Goal: Information Seeking & Learning: Learn about a topic

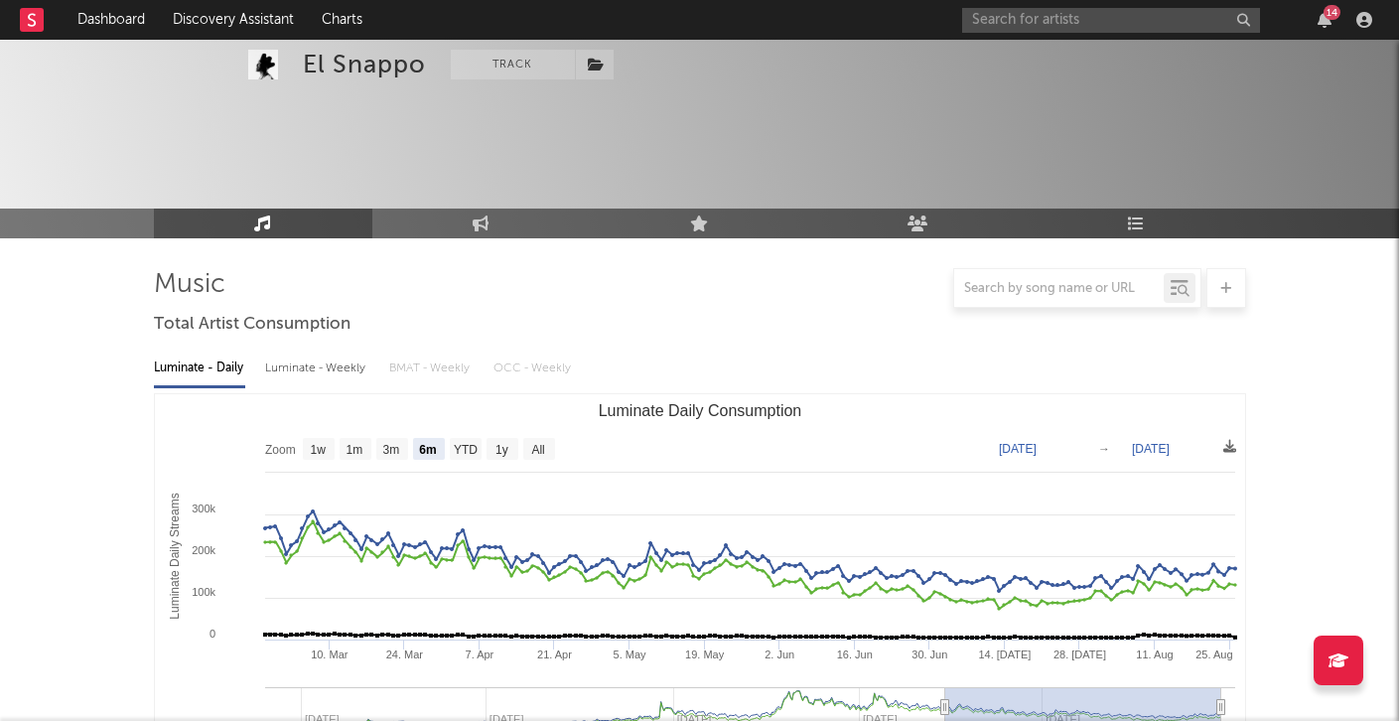
select select "6m"
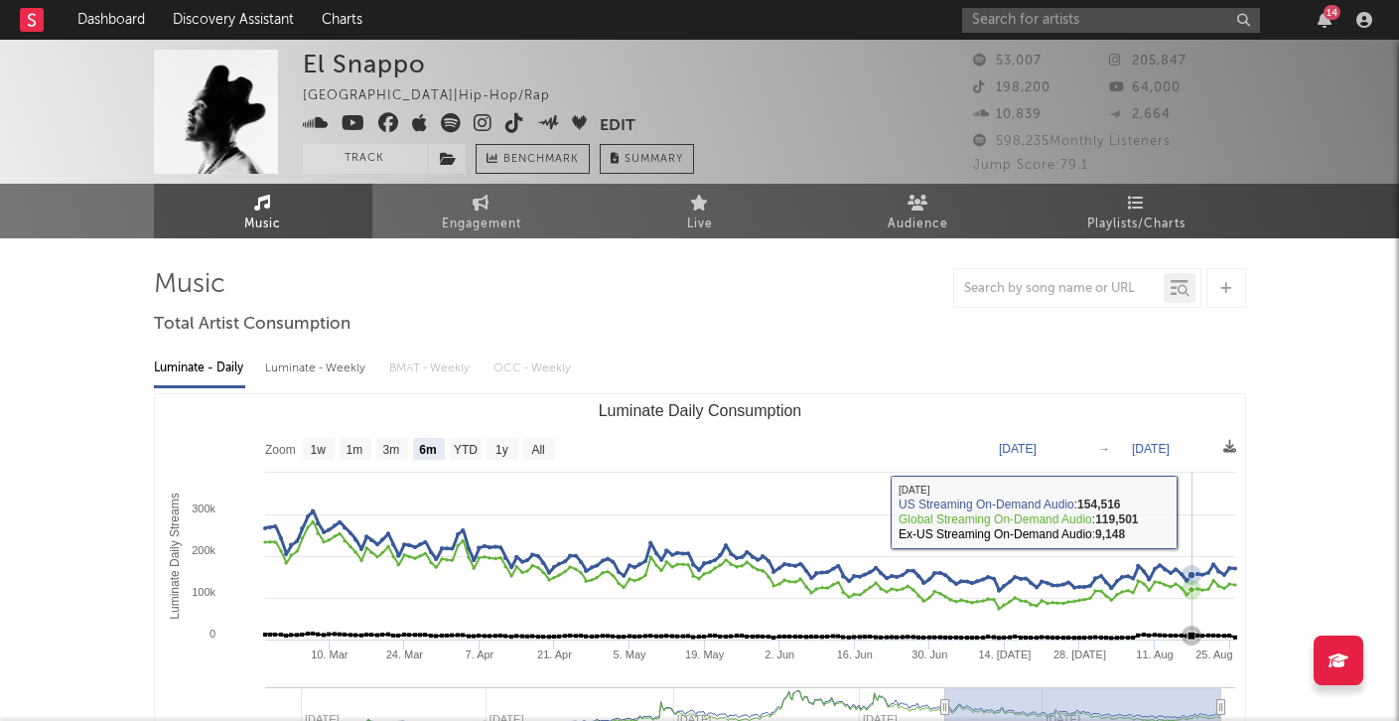
click at [1194, 511] on rect "Luminate Daily Consumption" at bounding box center [700, 592] width 1090 height 397
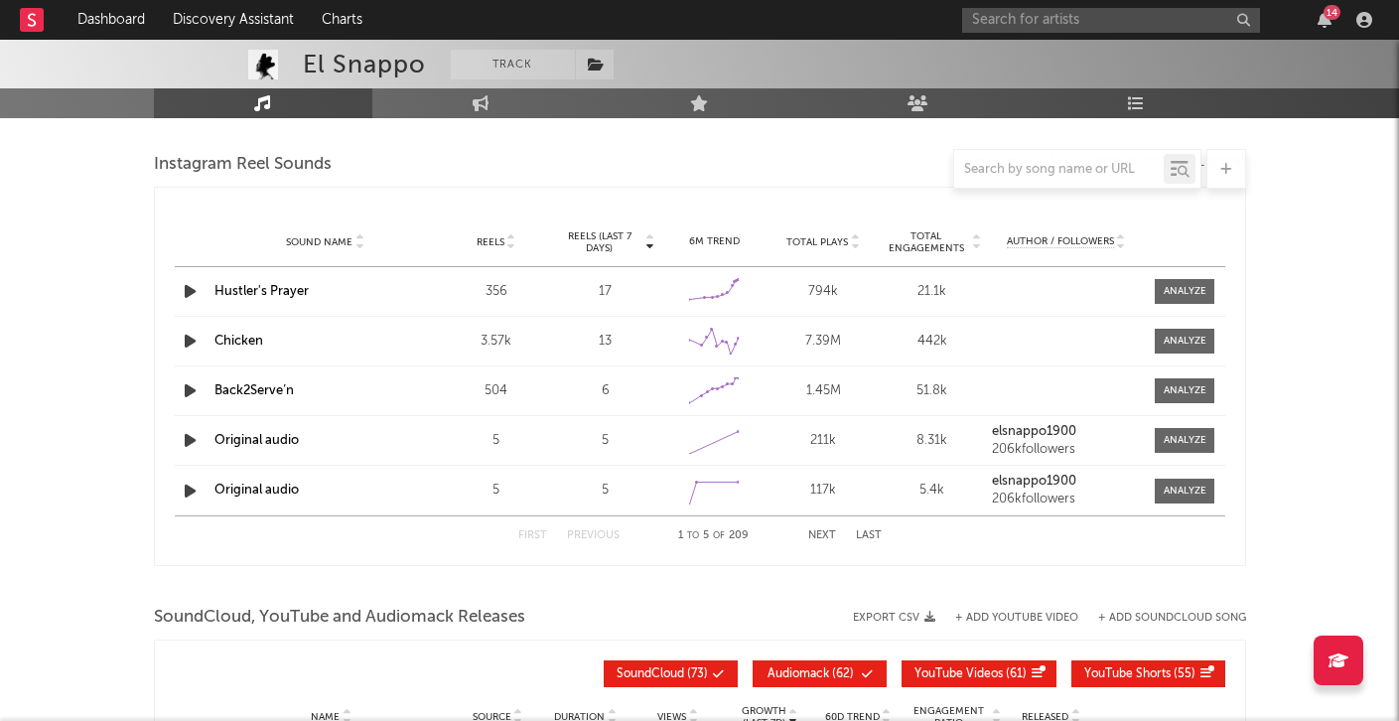
scroll to position [1808, 0]
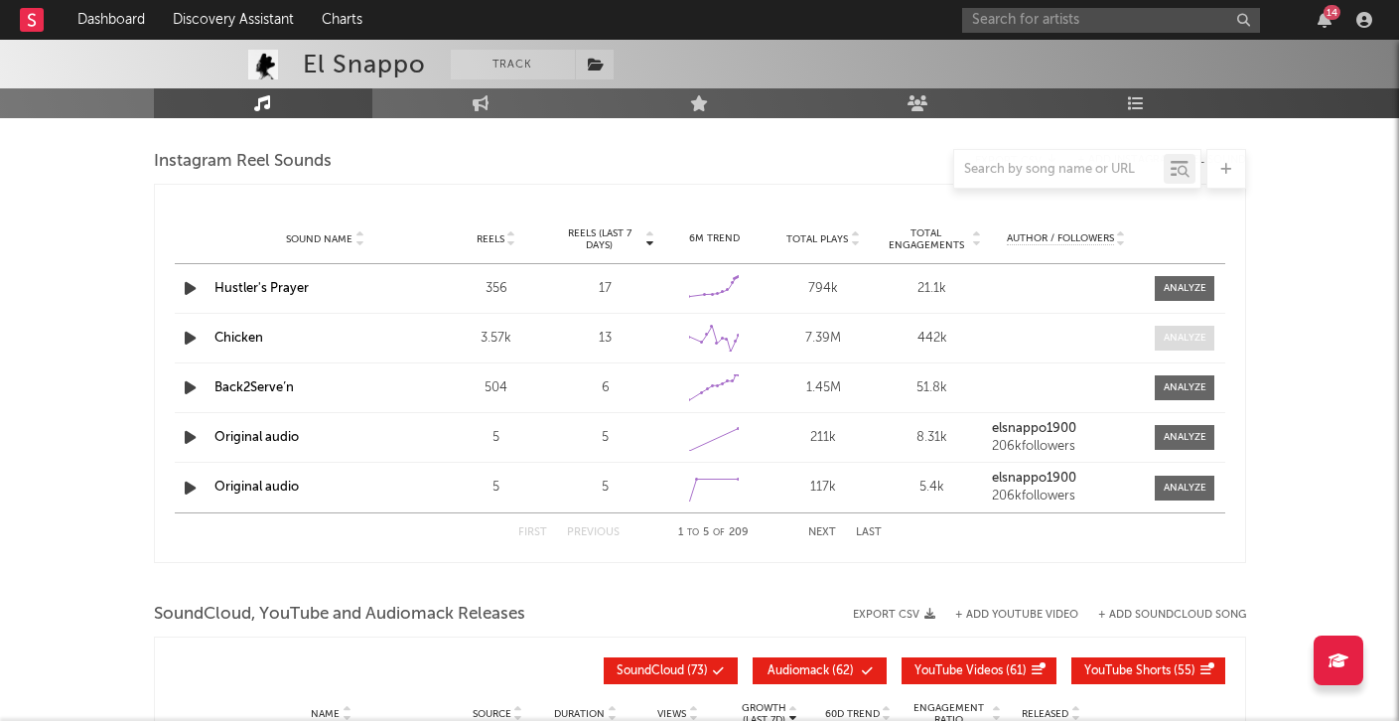
click at [1189, 338] on div at bounding box center [1185, 338] width 43 height 15
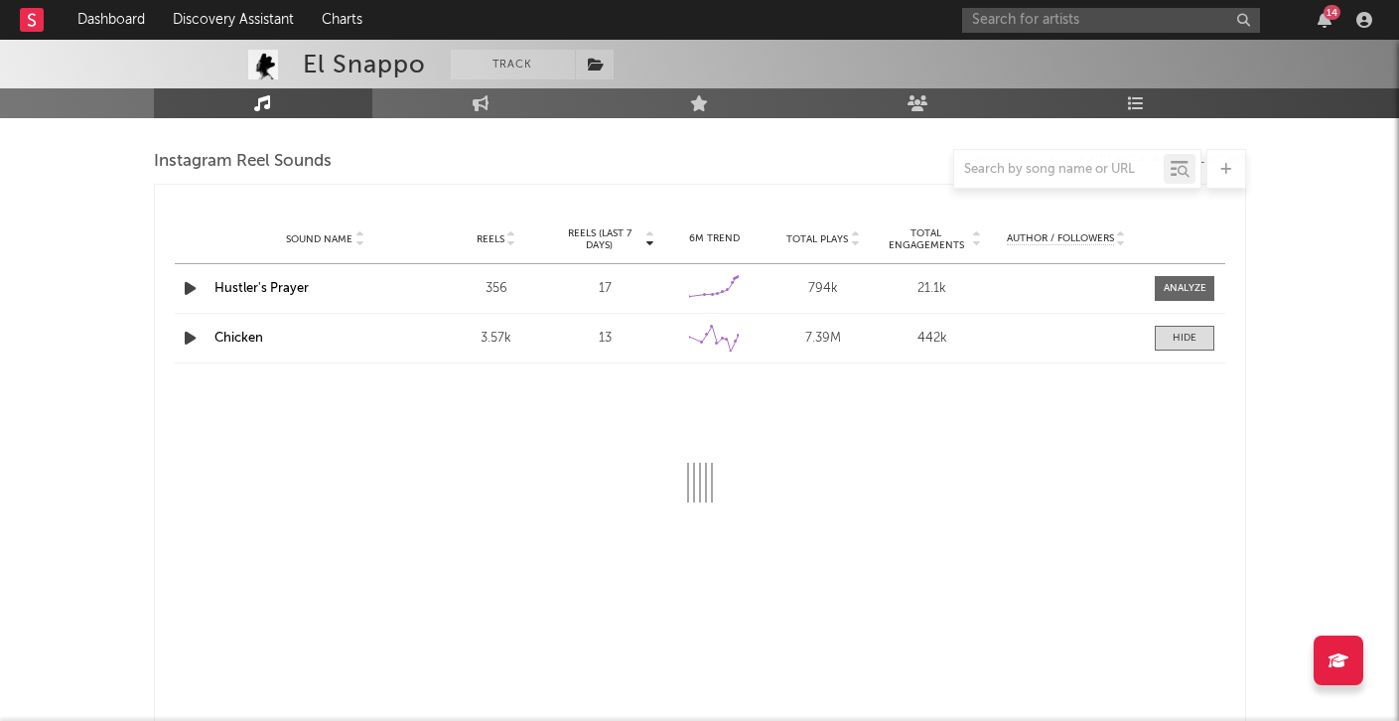
select select "6m"
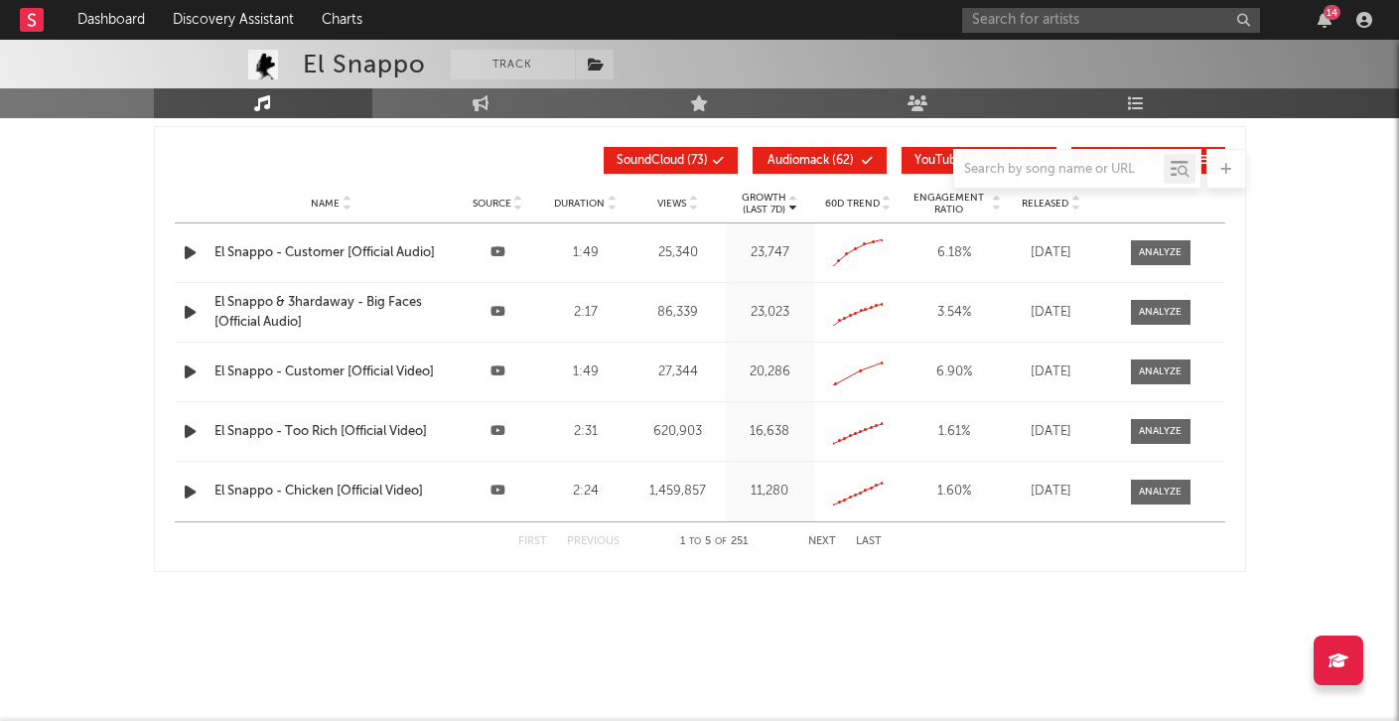
scroll to position [2563, 0]
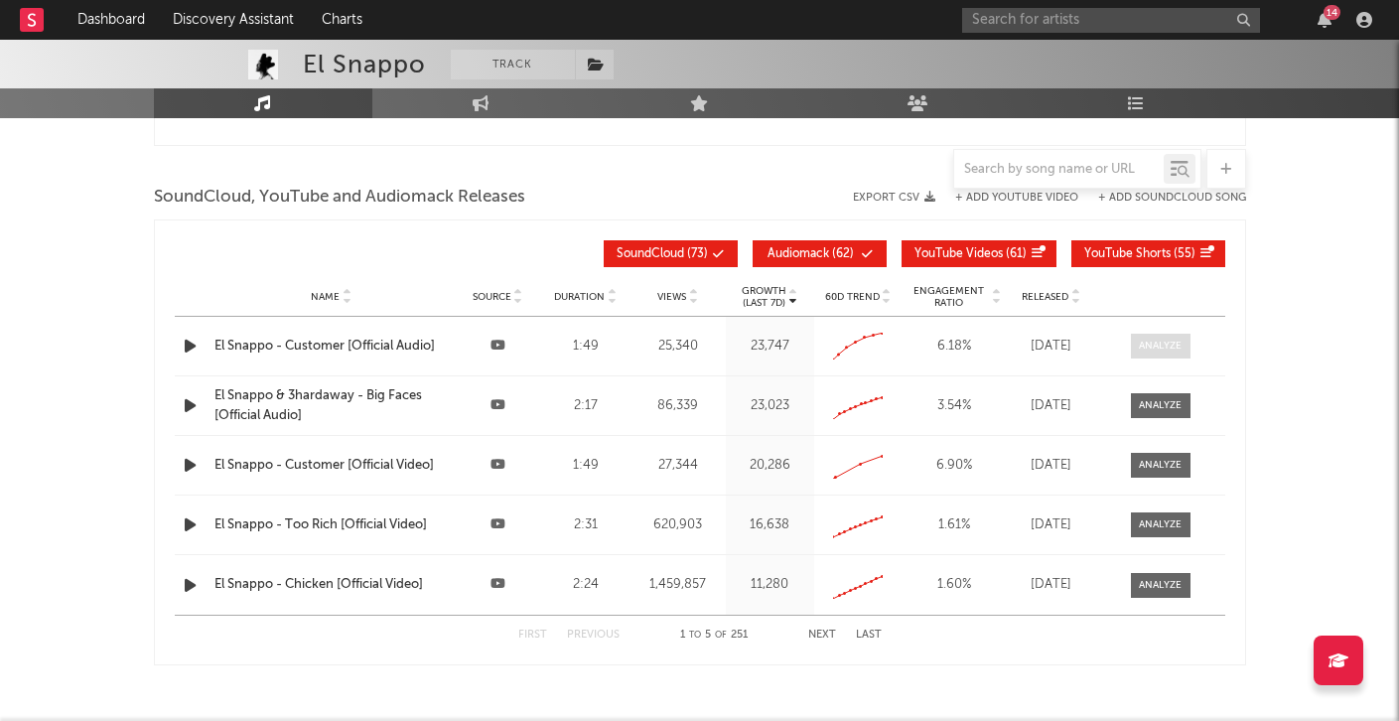
click at [1164, 344] on div at bounding box center [1160, 346] width 43 height 15
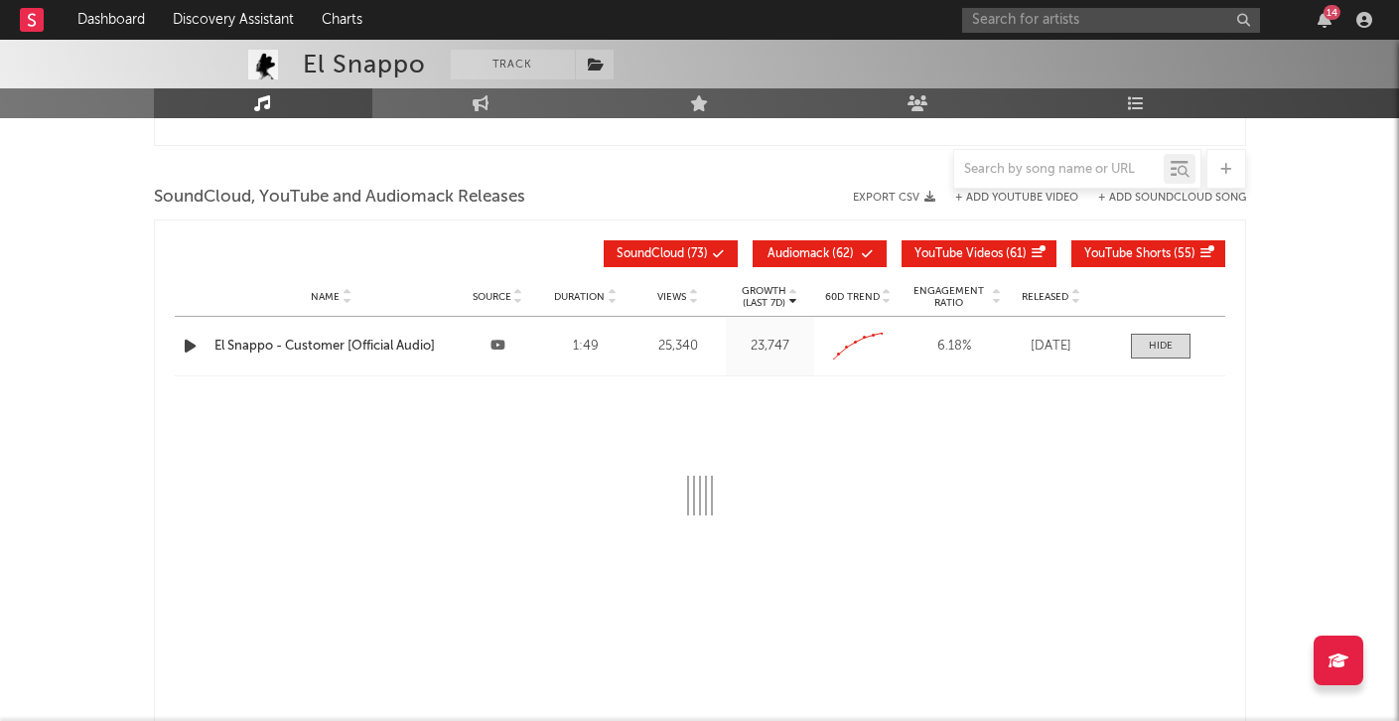
select select "1w"
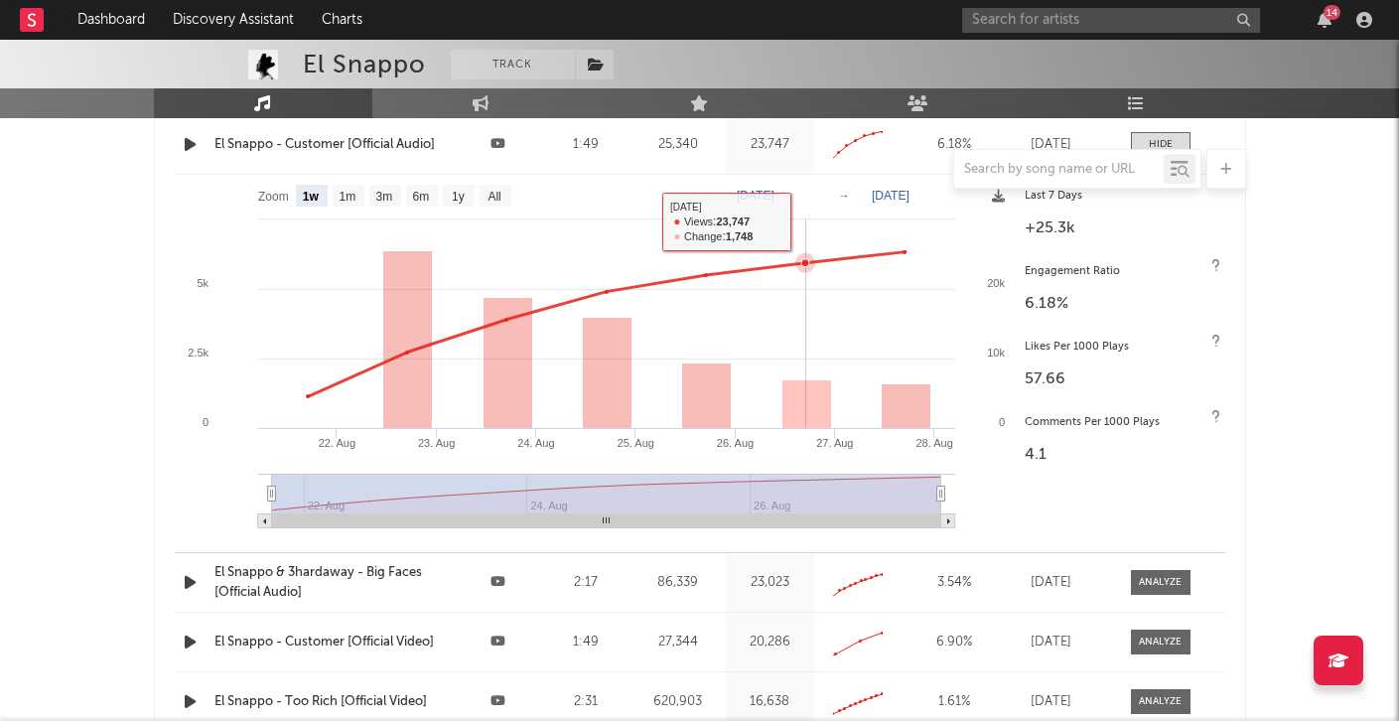
scroll to position [2783, 0]
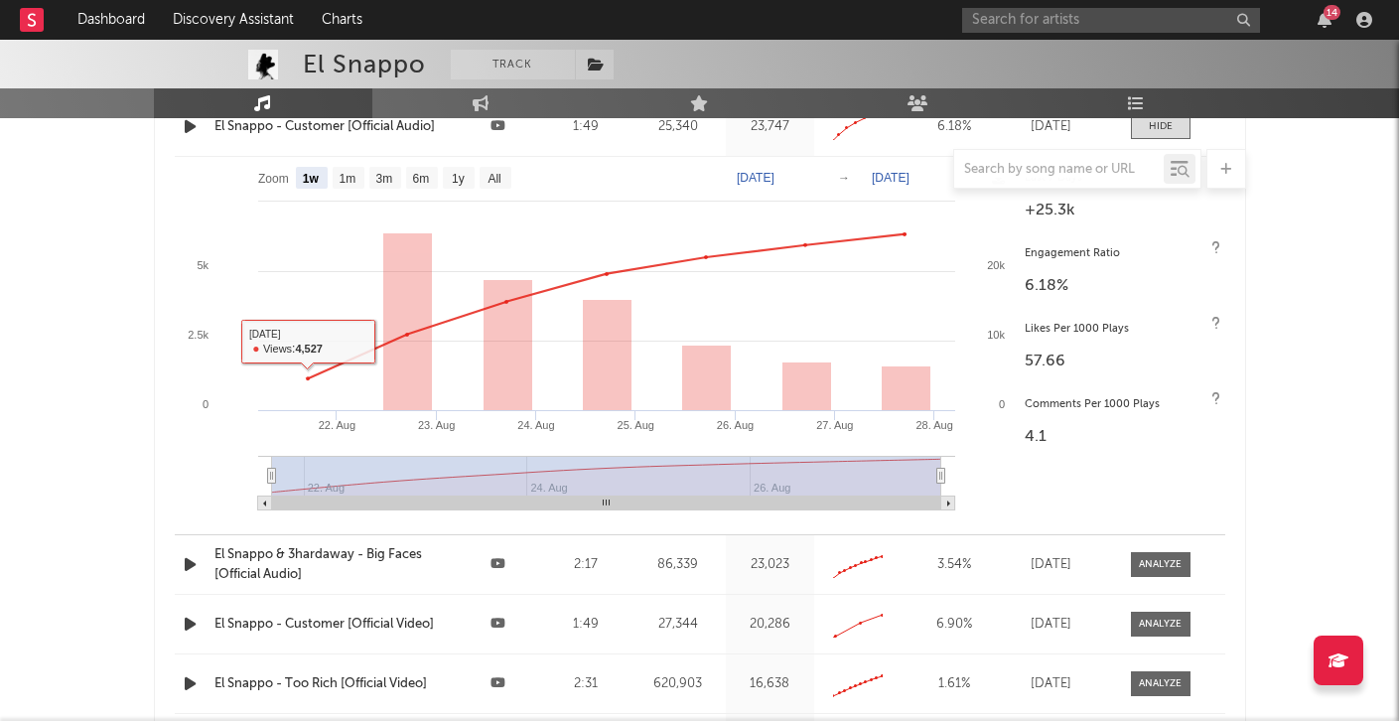
click at [353, 180] on div at bounding box center [700, 169] width 1092 height 40
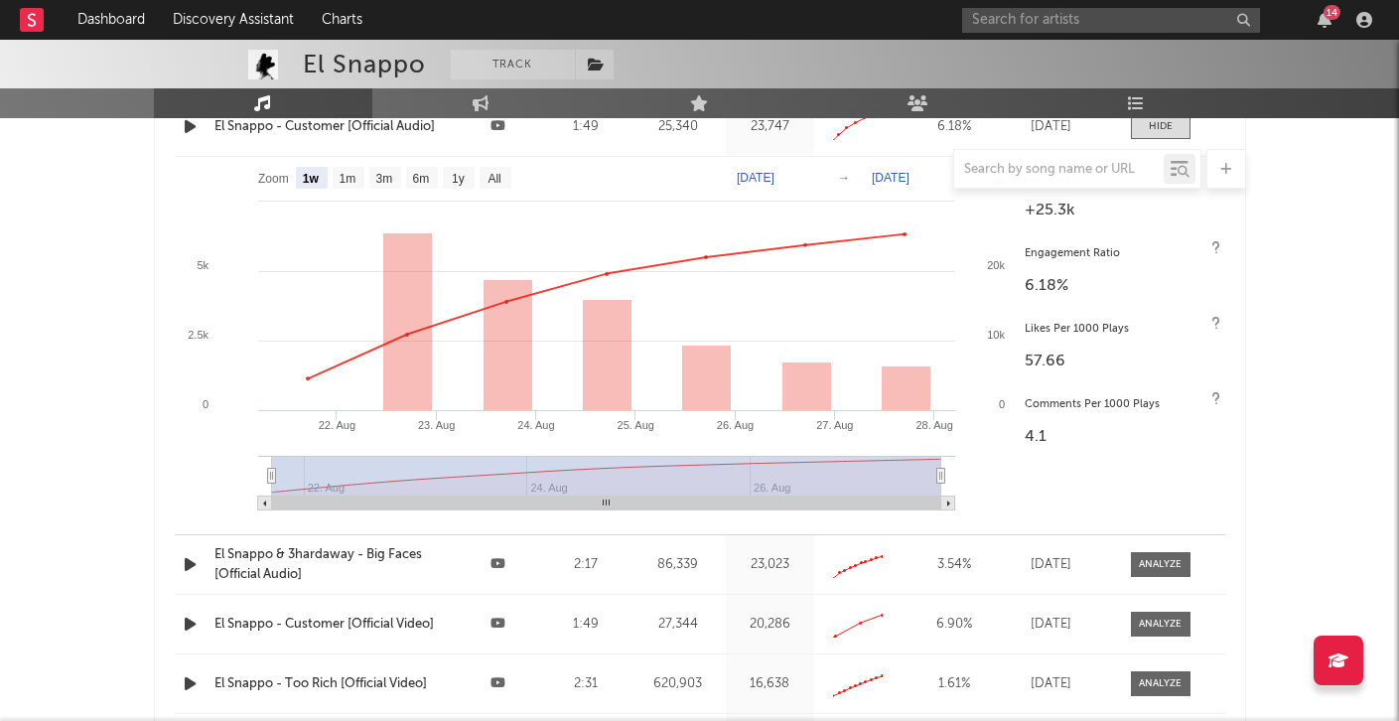
click at [349, 173] on div at bounding box center [700, 169] width 1092 height 40
click at [393, 178] on div at bounding box center [700, 169] width 1092 height 40
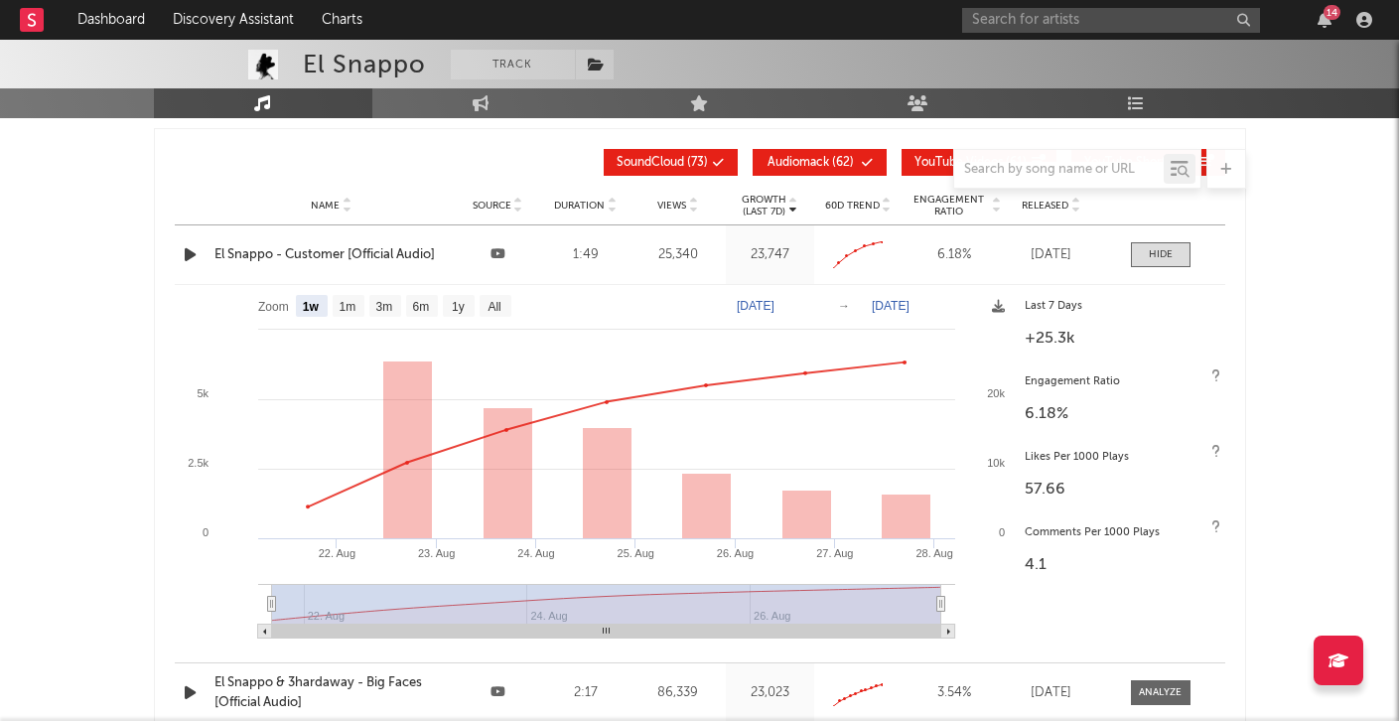
scroll to position [2637, 0]
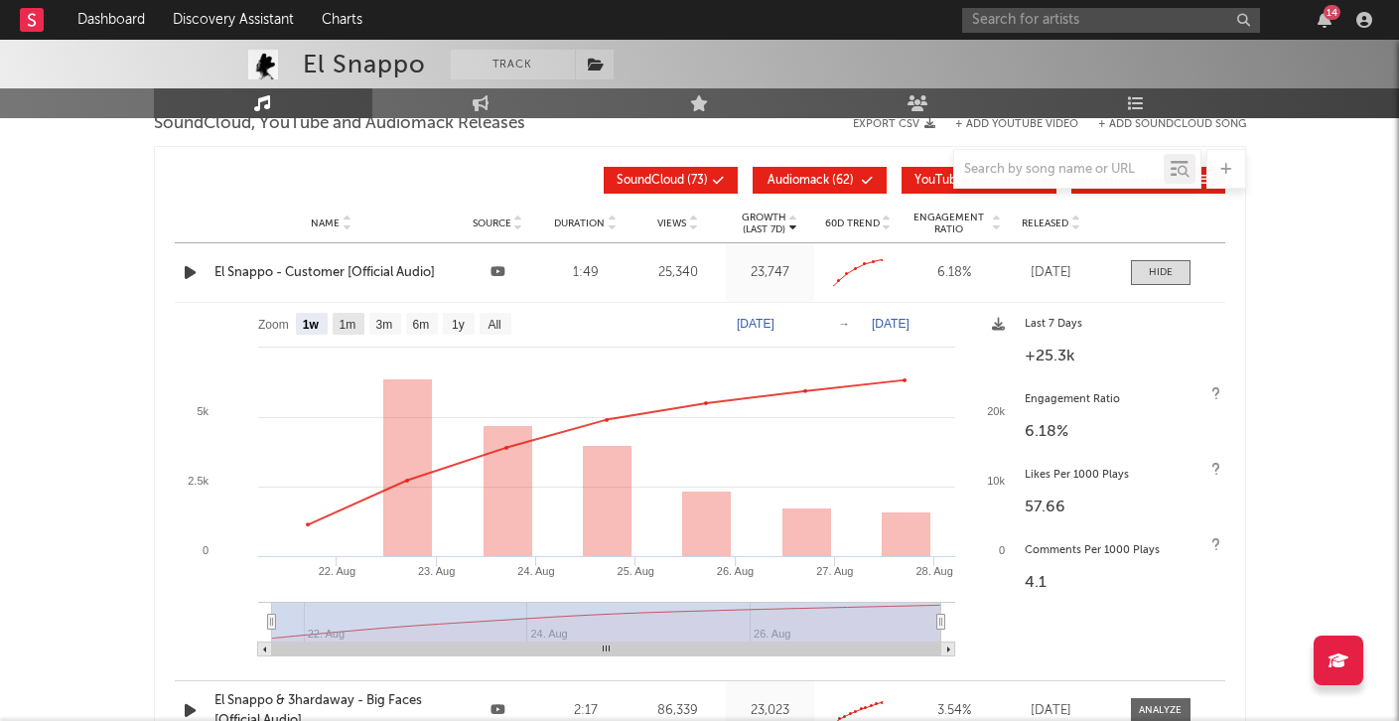
click at [348, 321] on text "1m" at bounding box center [347, 325] width 17 height 14
click at [386, 321] on text "3m" at bounding box center [383, 325] width 17 height 14
select select "3m"
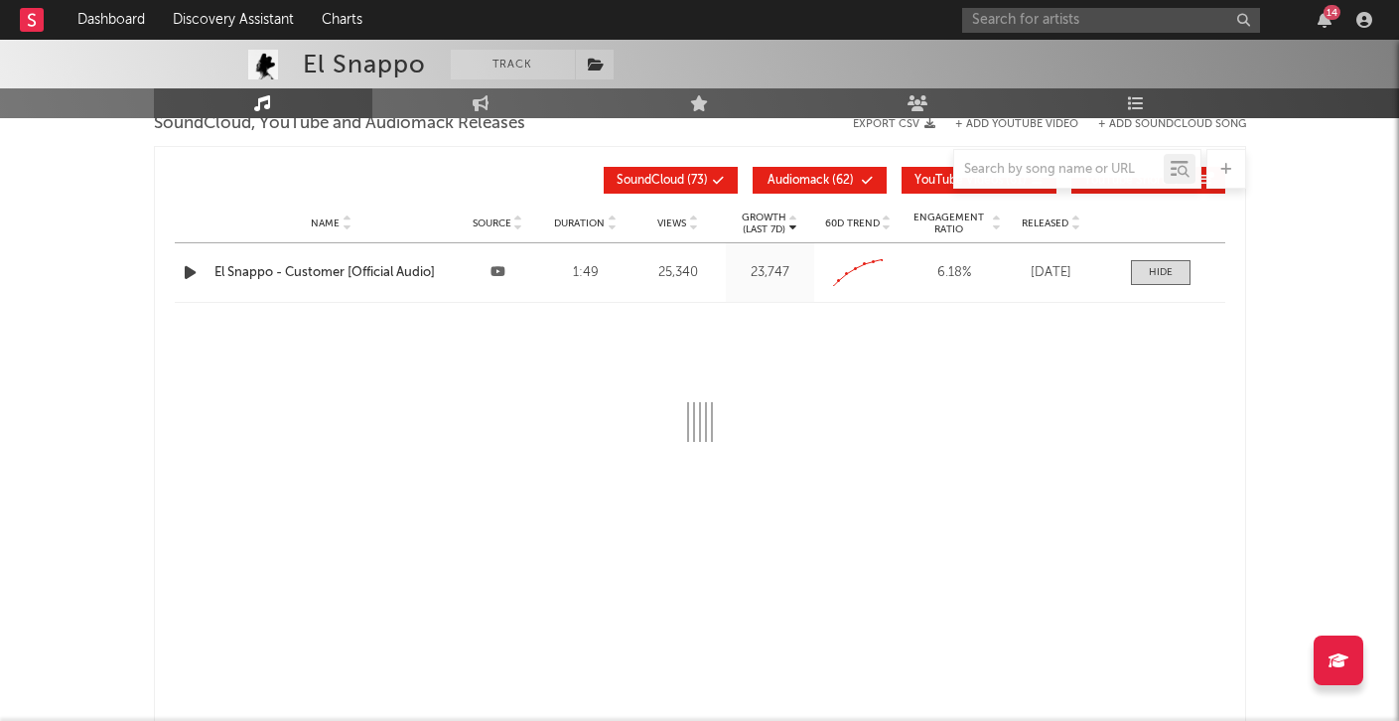
select select "1w"
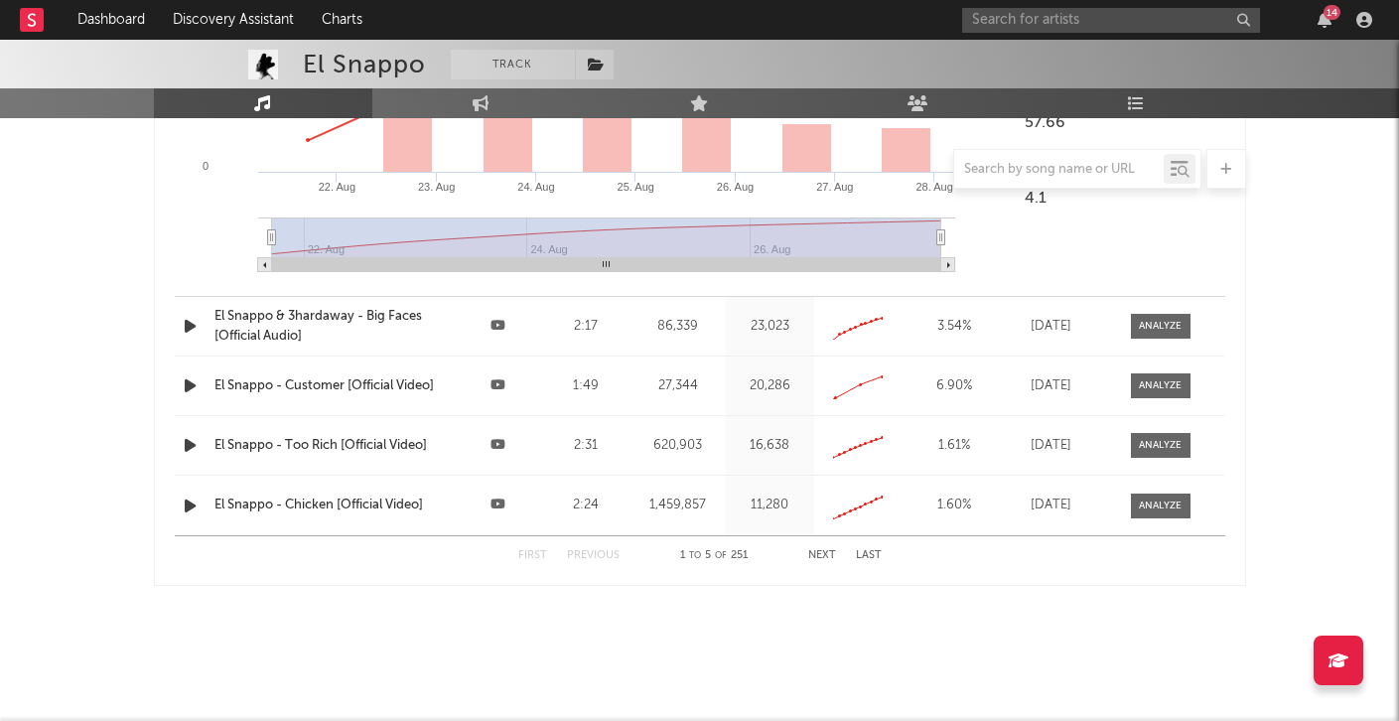
scroll to position [3035, 0]
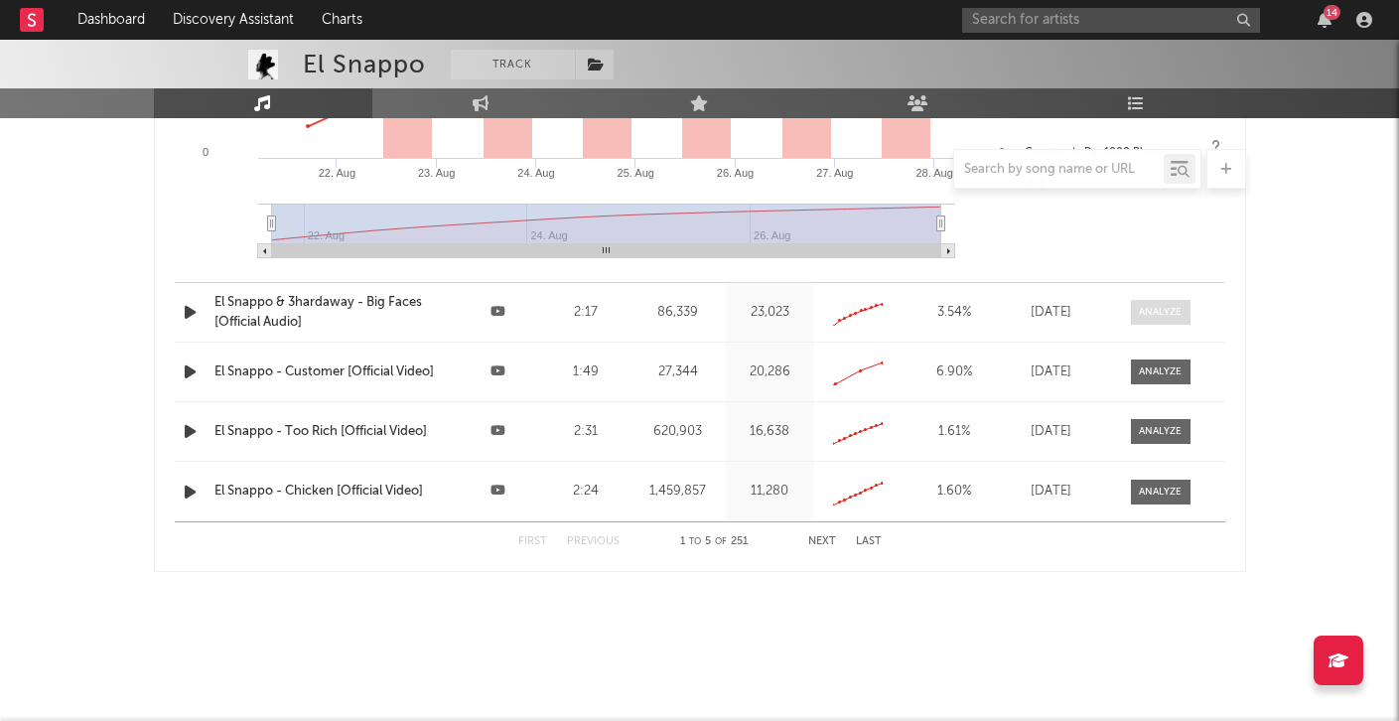
click at [1140, 322] on span at bounding box center [1161, 312] width 60 height 25
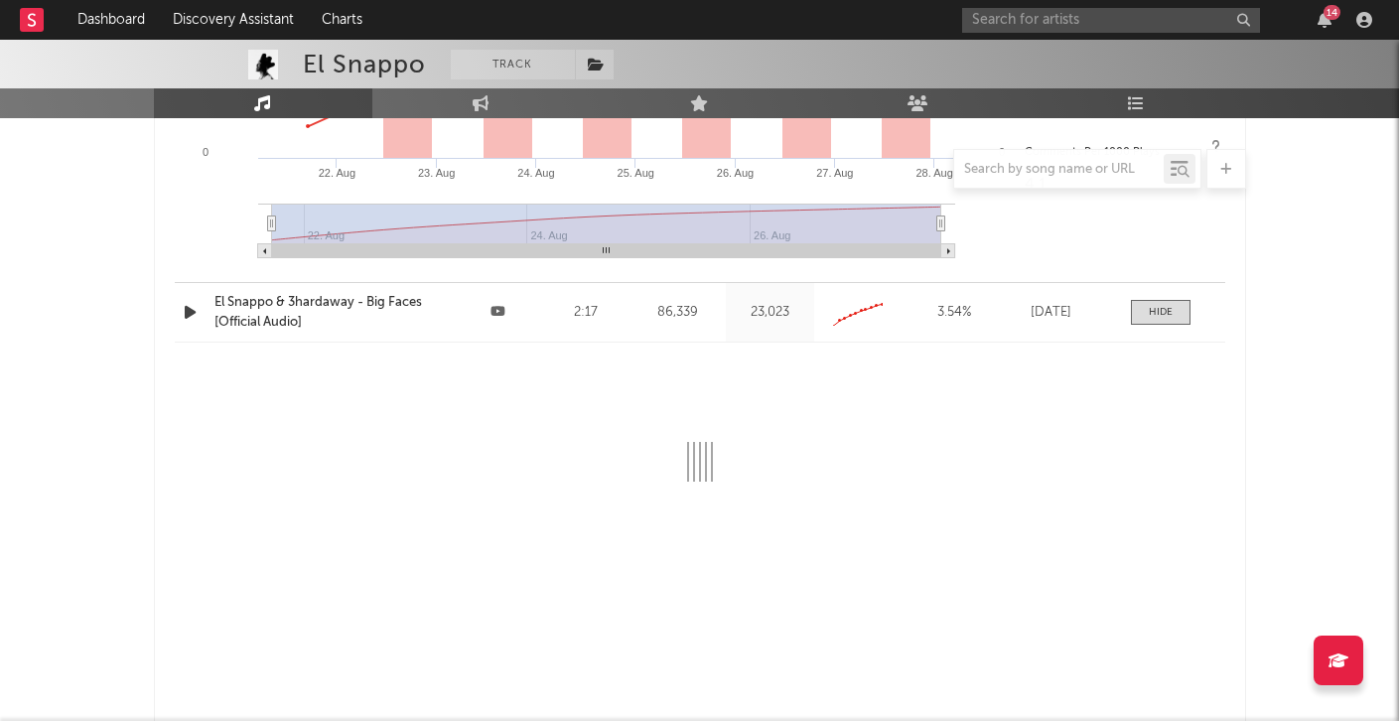
select select "All"
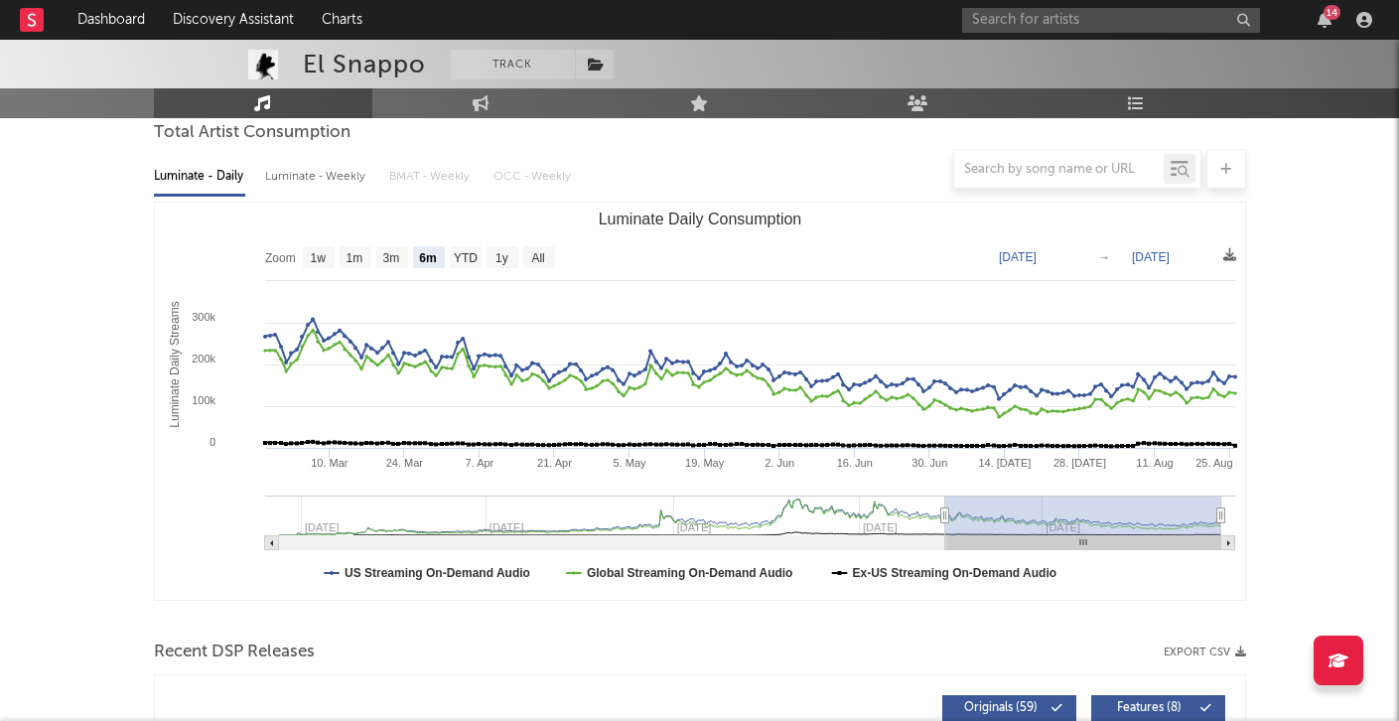
scroll to position [189, 0]
